Goal: Transaction & Acquisition: Obtain resource

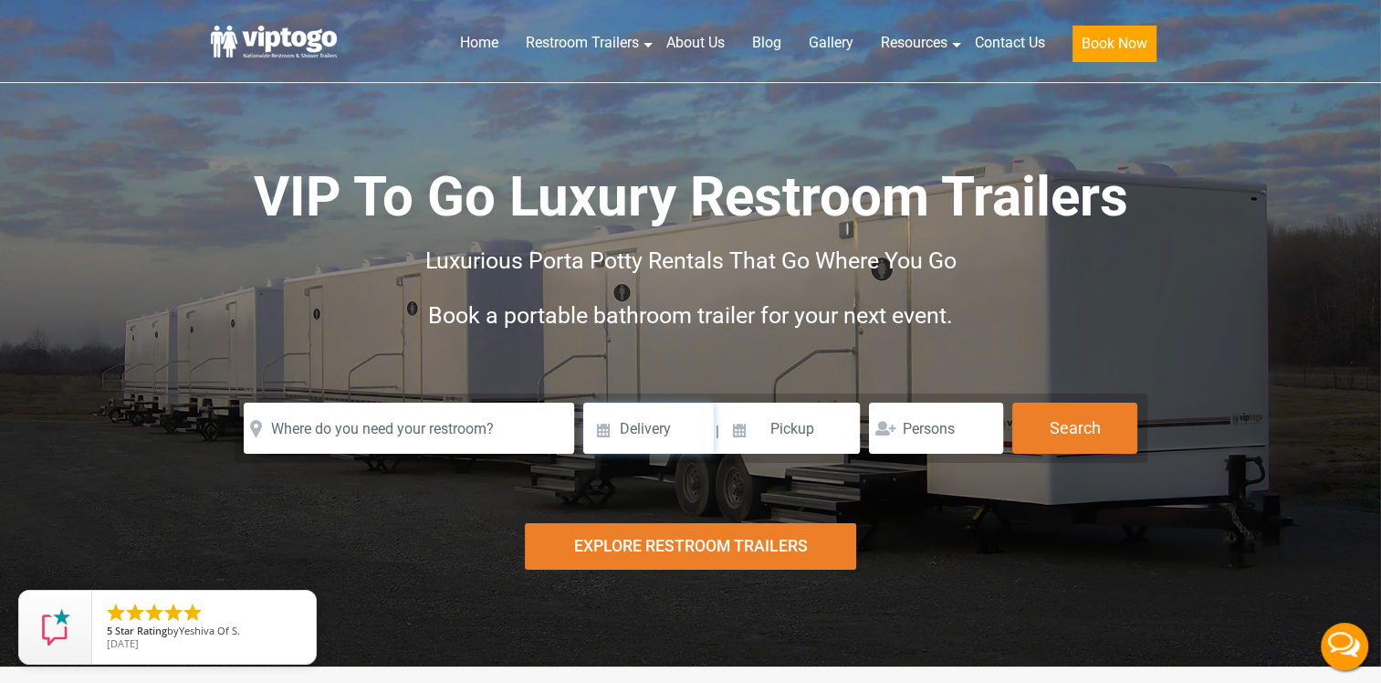
click at [652, 433] on input at bounding box center [648, 428] width 131 height 51
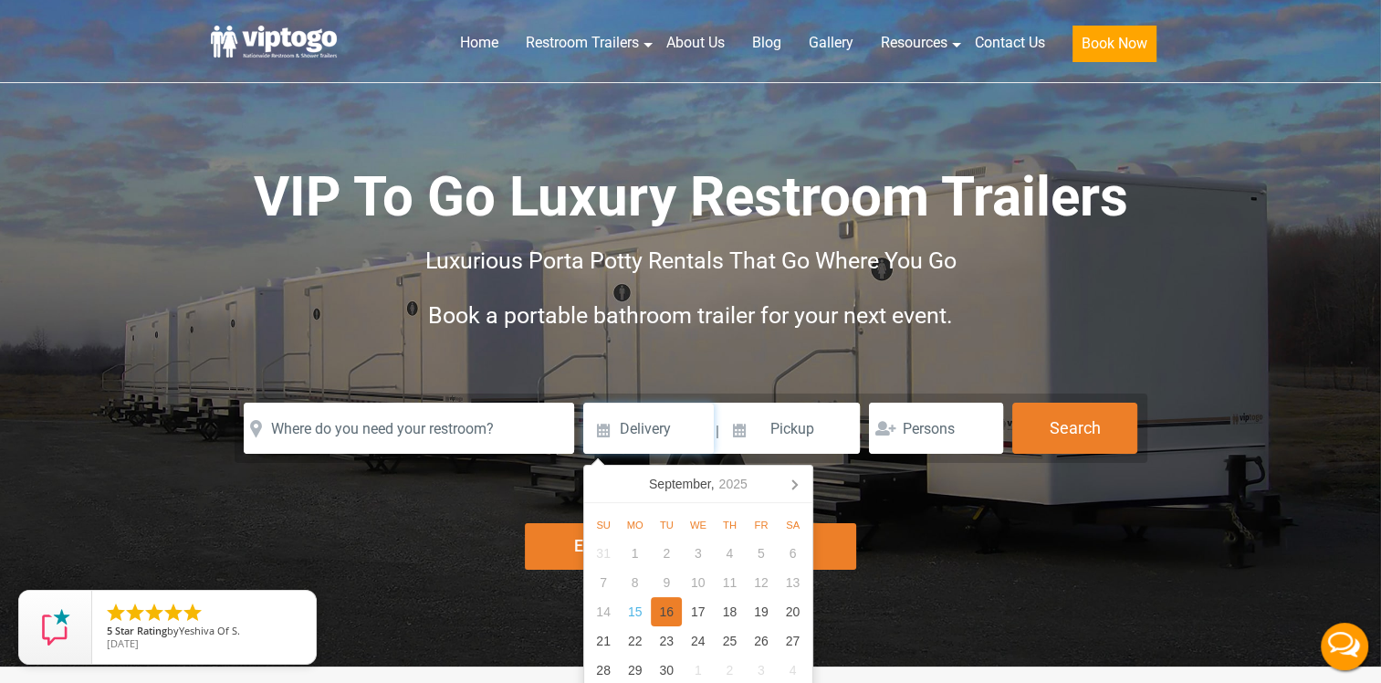
click at [668, 608] on div "16" at bounding box center [667, 611] width 32 height 29
type input "[DATE]"
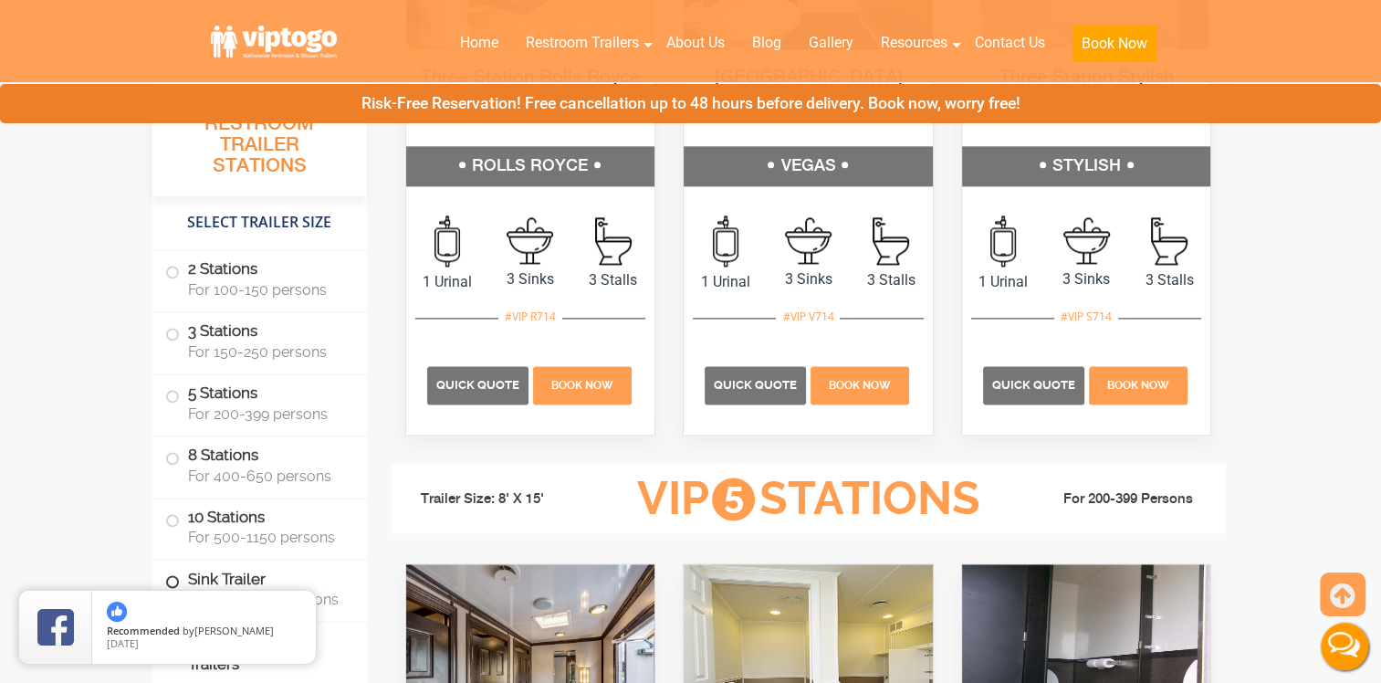
click at [203, 573] on label "Sink Trailer For 500-1000 persons" at bounding box center [259, 588] width 189 height 57
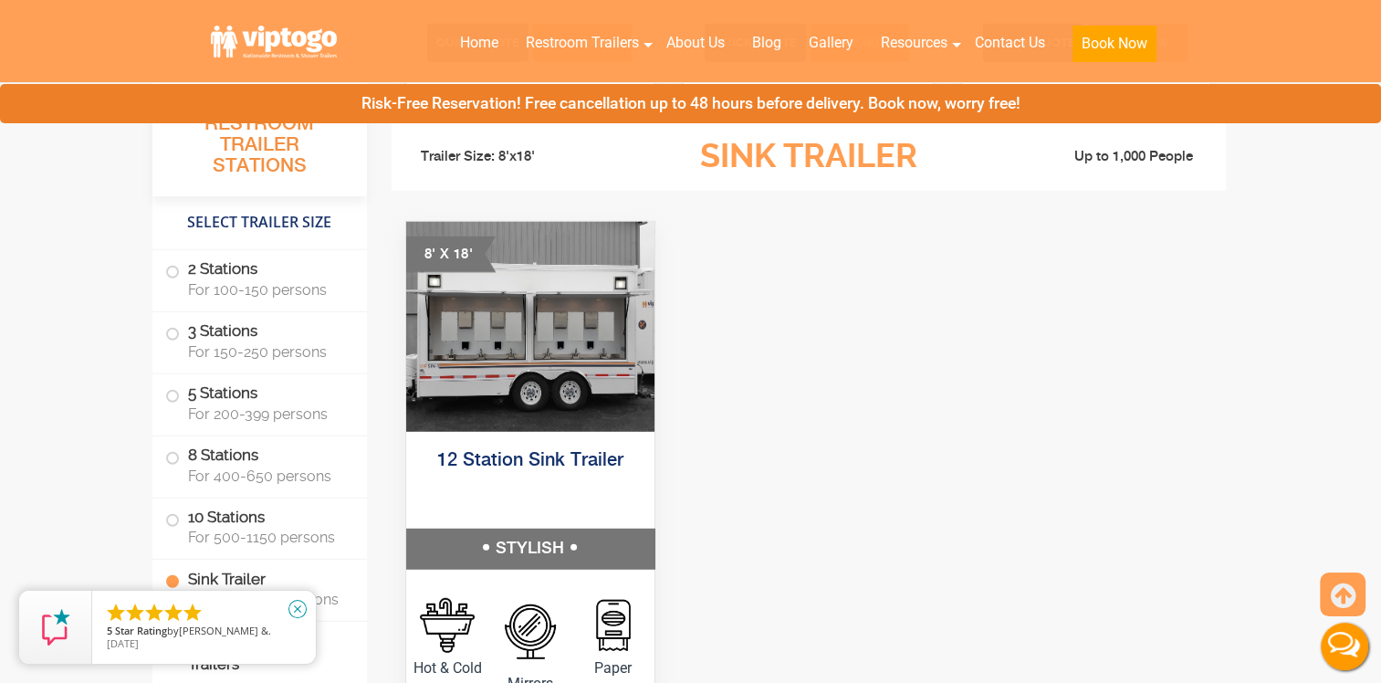
scroll to position [4935, 0]
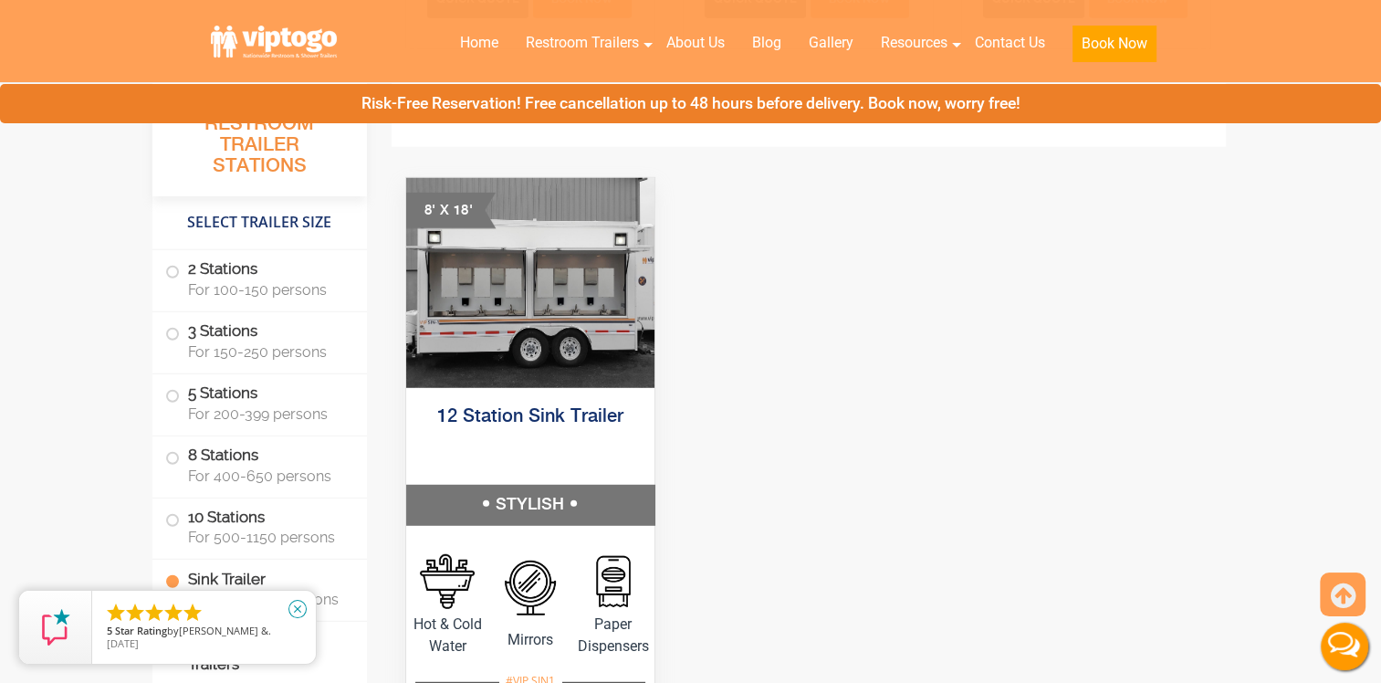
click at [296, 605] on icon "close" at bounding box center [298, 609] width 18 height 18
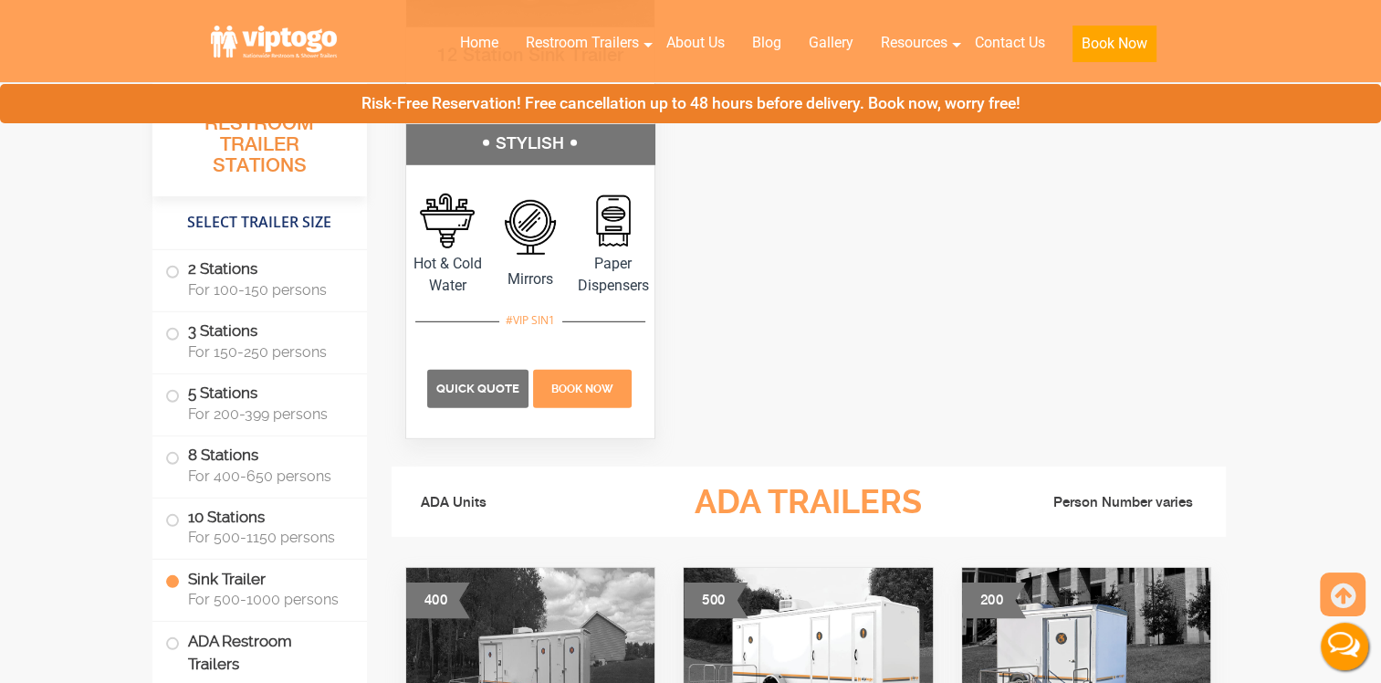
scroll to position [5300, 0]
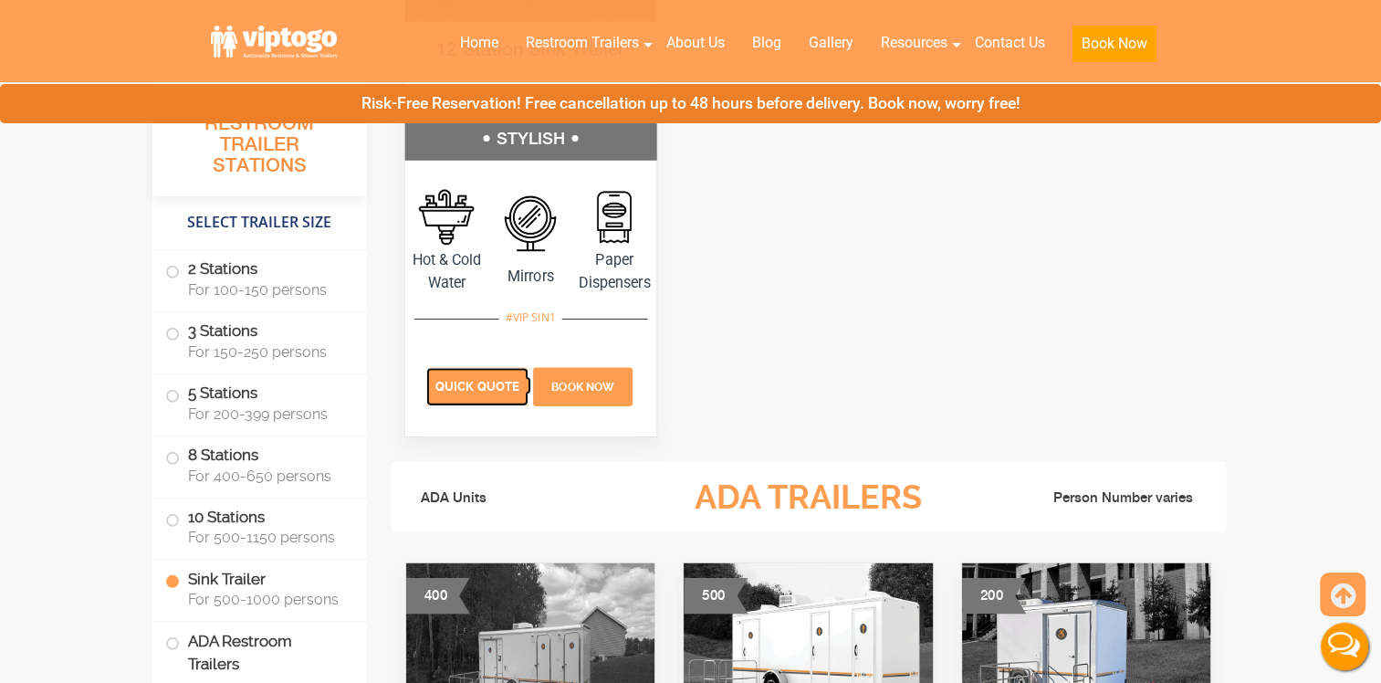
click at [476, 389] on span "Quick Quote" at bounding box center [478, 386] width 84 height 14
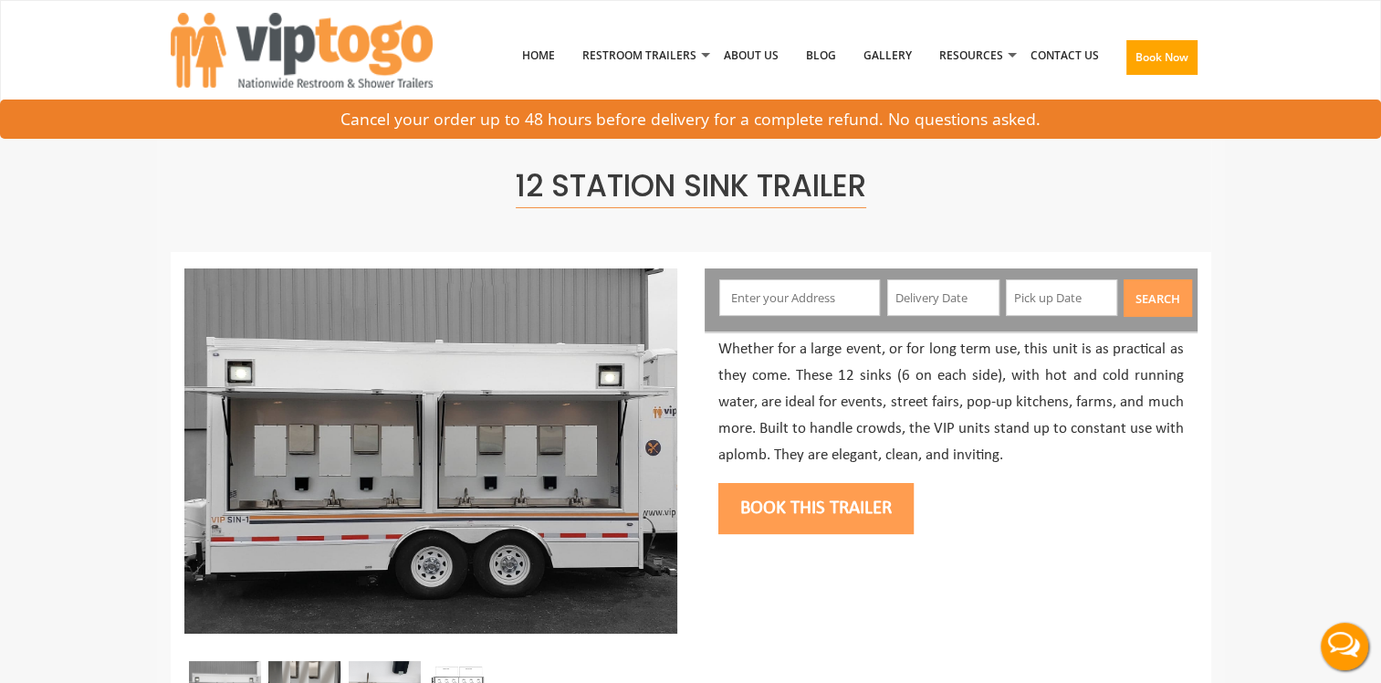
click at [840, 299] on input "text" at bounding box center [799, 297] width 161 height 37
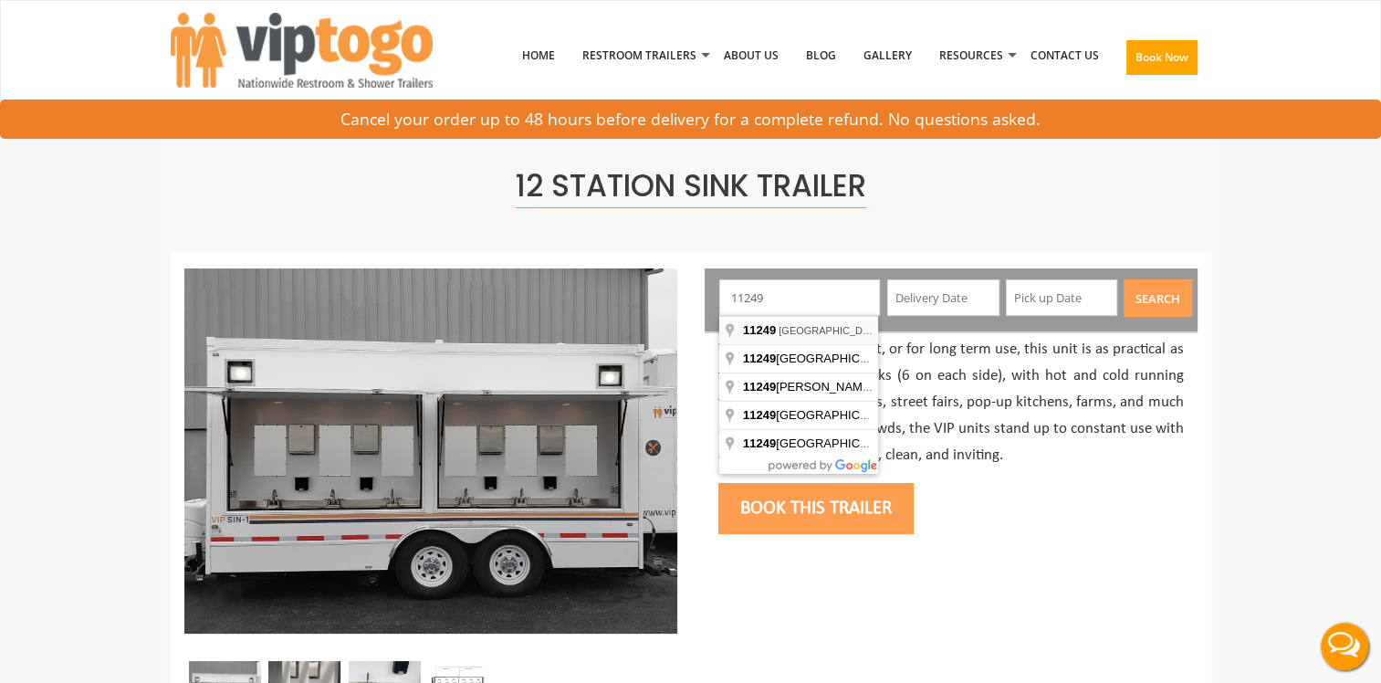
type input "Brooklyn, NY 11249, USA"
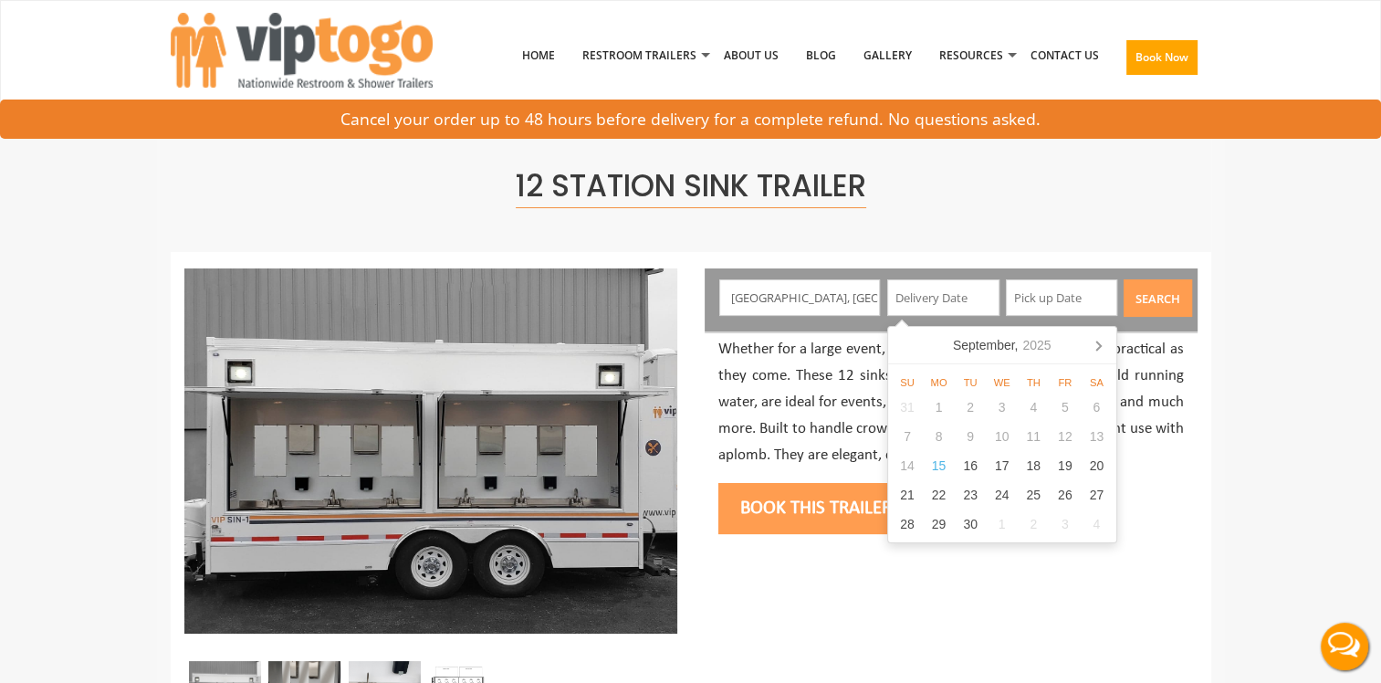
click at [1030, 225] on div "12 Station Sink Trailer" at bounding box center [691, 184] width 1041 height 135
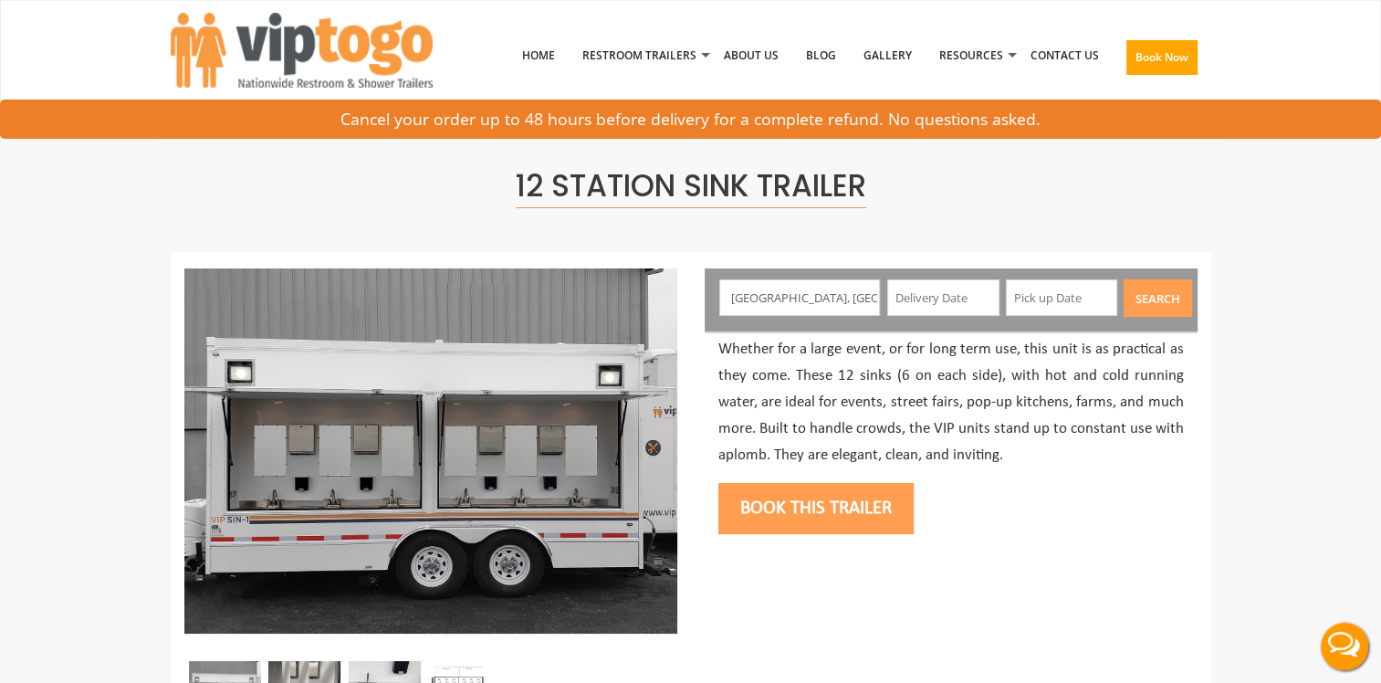
click at [1147, 301] on button "Search" at bounding box center [1158, 297] width 68 height 37
click at [1167, 296] on button "Search" at bounding box center [1158, 297] width 68 height 37
click at [1157, 300] on button "Search" at bounding box center [1158, 297] width 68 height 37
click at [1159, 301] on button "Search" at bounding box center [1158, 297] width 68 height 37
click at [1166, 286] on button "Search" at bounding box center [1158, 297] width 68 height 37
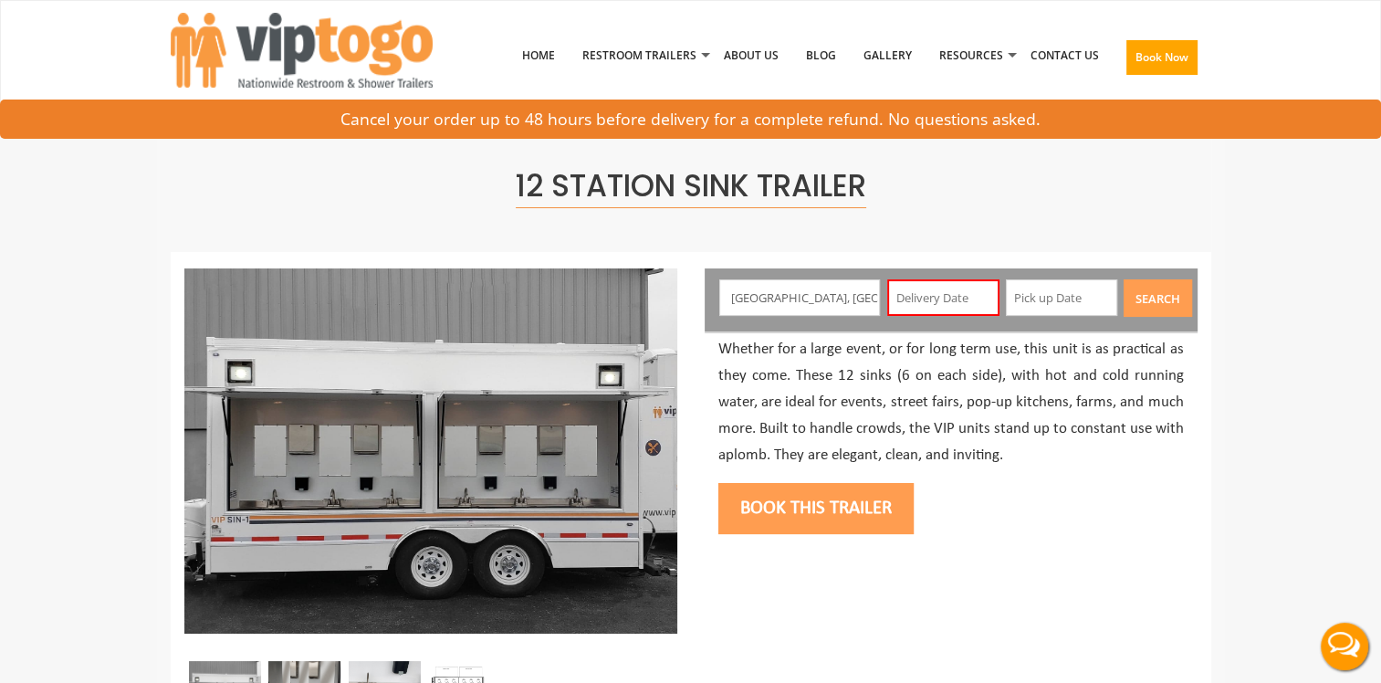
click at [1150, 297] on button "Search" at bounding box center [1158, 297] width 68 height 37
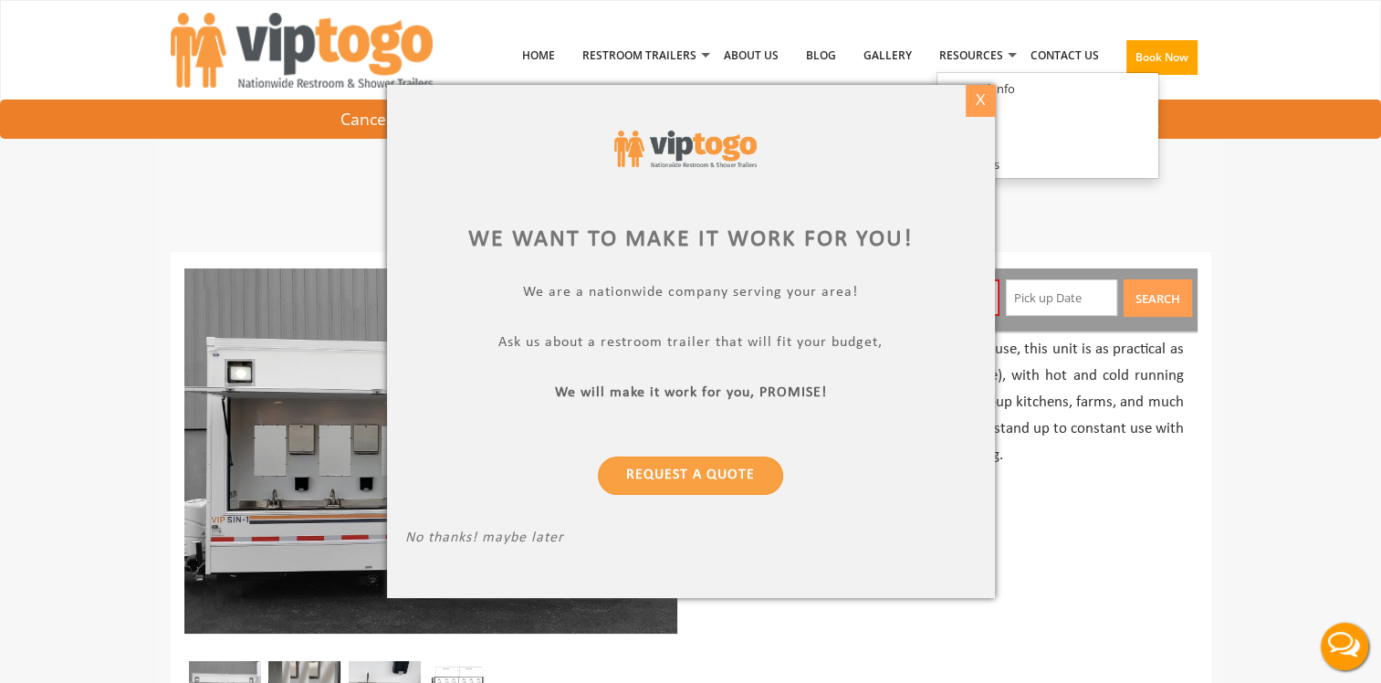
click at [981, 93] on div "X" at bounding box center [980, 100] width 28 height 31
